Goal: Information Seeking & Learning: Find specific page/section

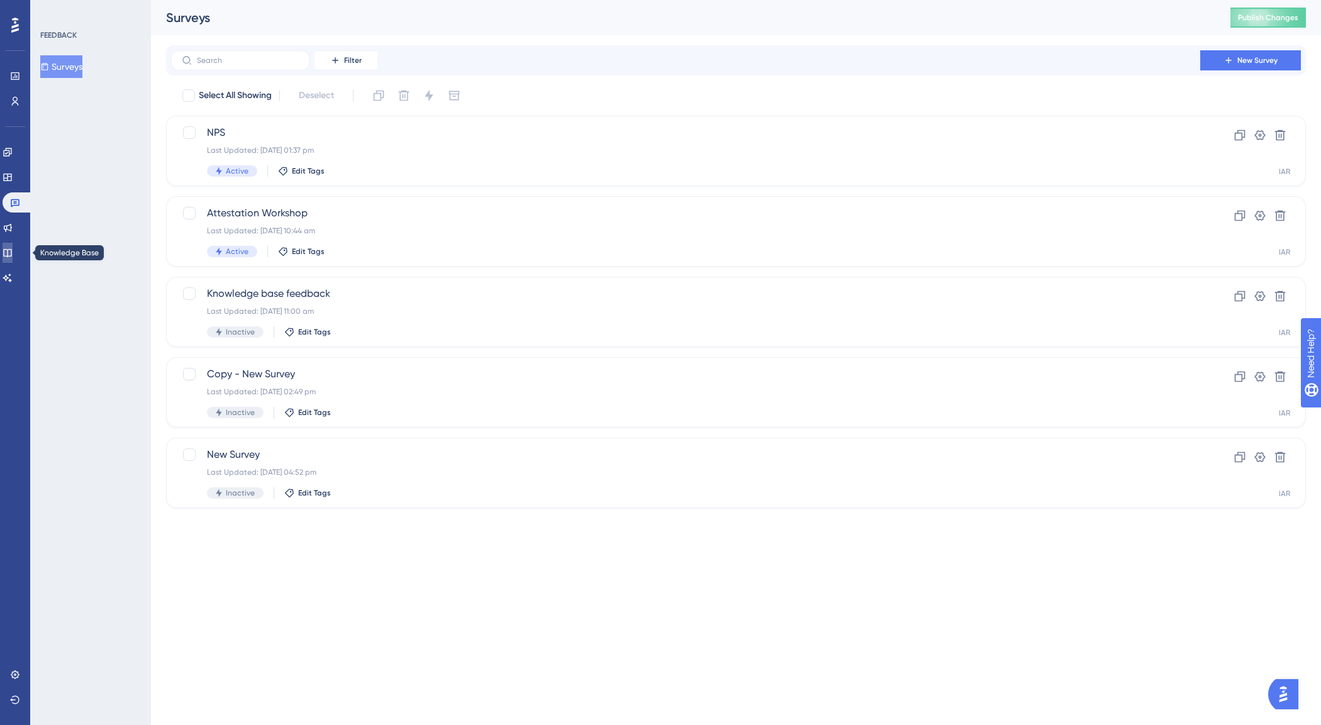
click at [10, 248] on icon at bounding box center [8, 253] width 10 height 10
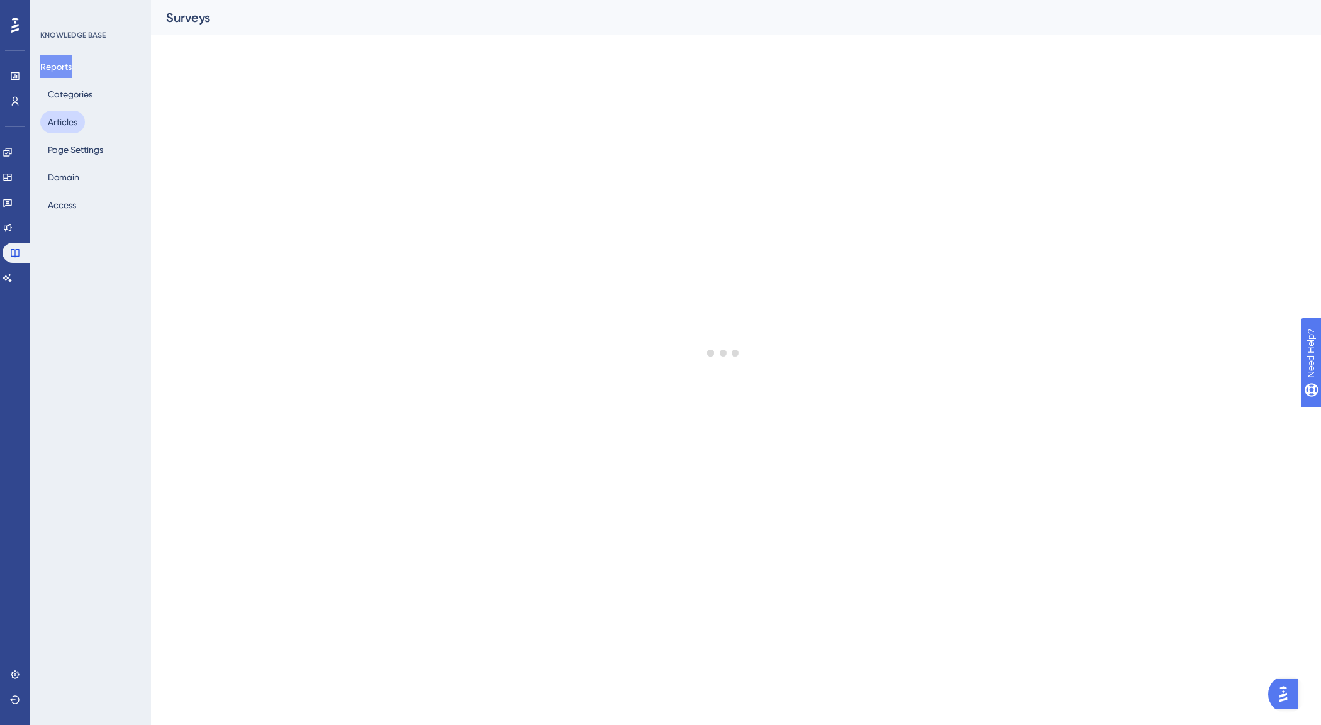
click at [58, 118] on button "Articles" at bounding box center [62, 122] width 45 height 23
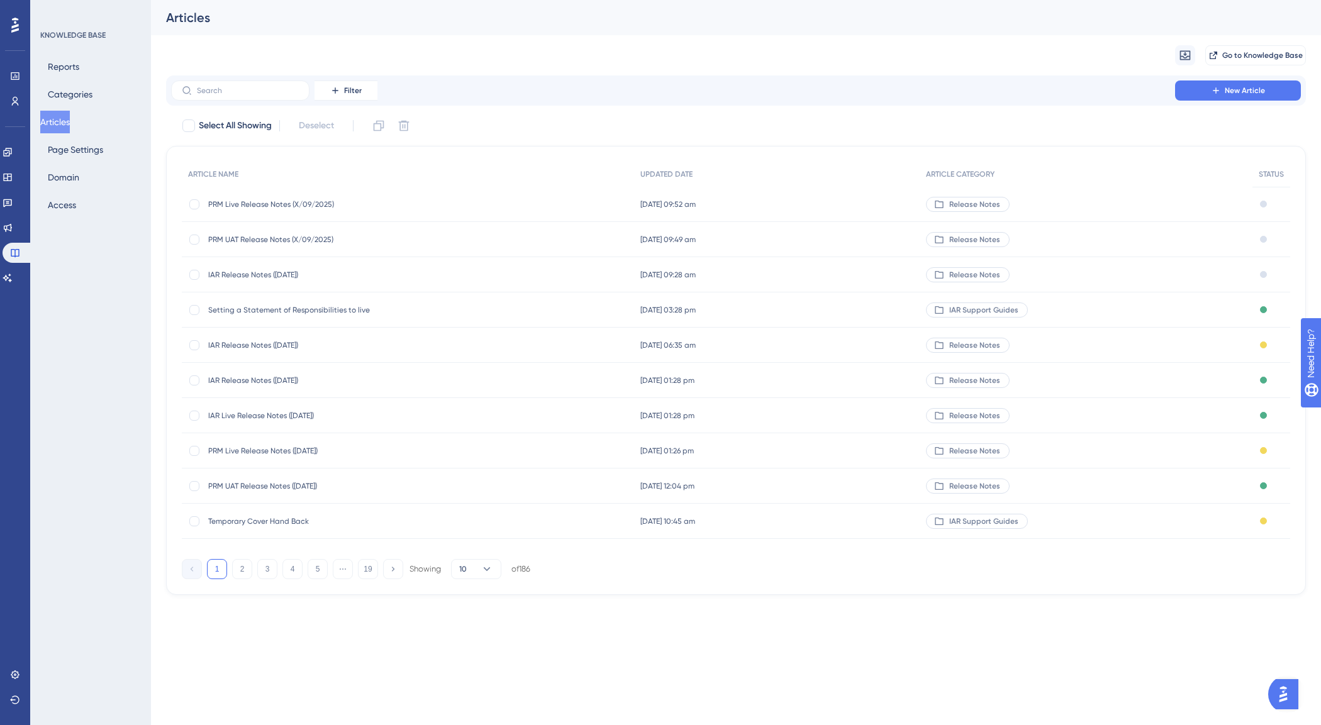
click at [286, 270] on span "IAR Release Notes ([DATE])" at bounding box center [308, 275] width 201 height 10
